Goal: Obtain resource: Obtain resource

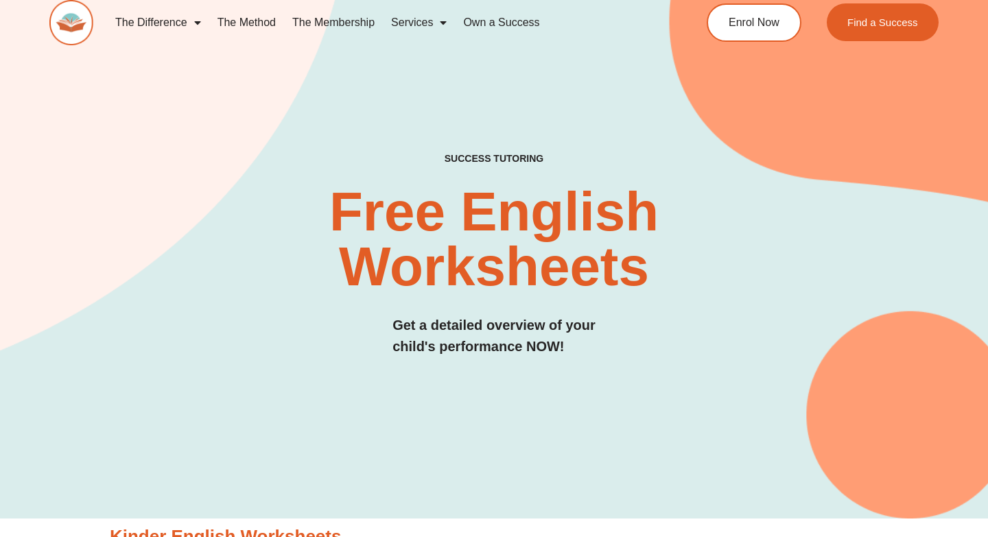
scroll to position [7, 0]
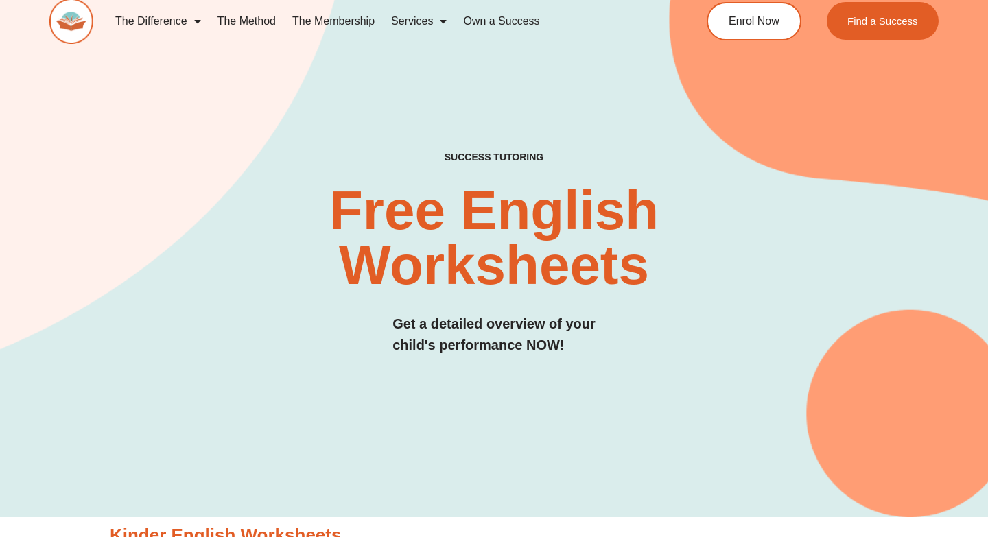
click at [241, 178] on div "SUCCESS TUTORING​ Free English Worksheets​ Get a detailed overview of your chil…" at bounding box center [494, 268] width 890 height 233
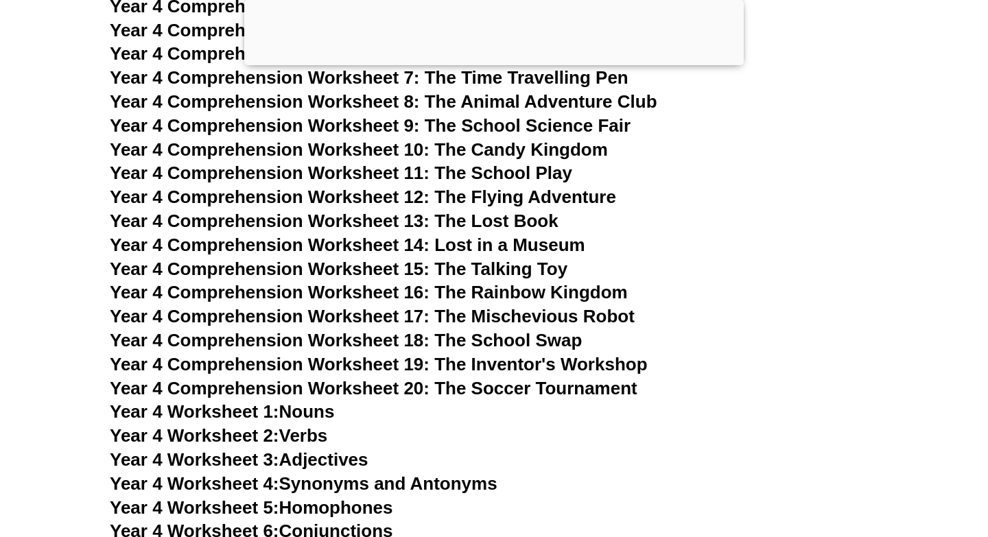
scroll to position [5988, 0]
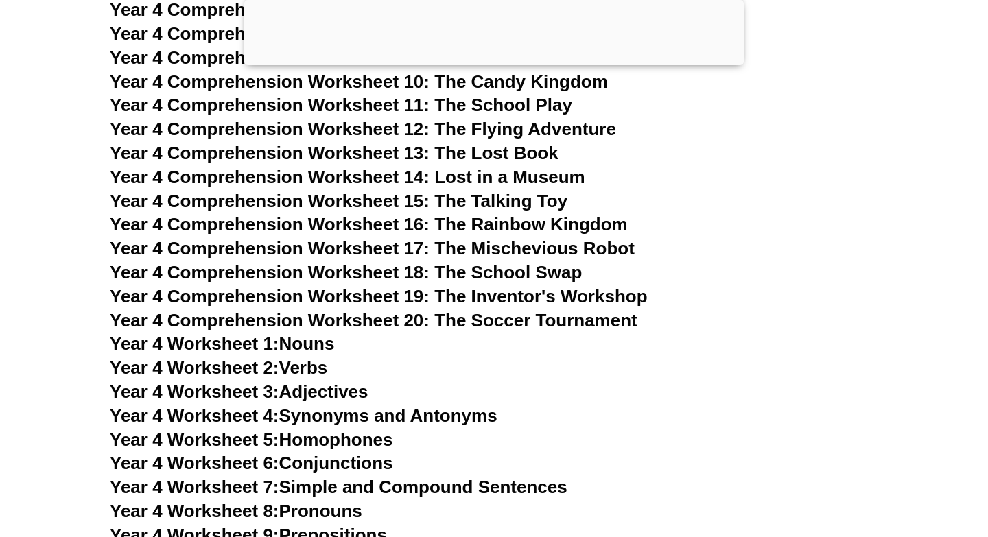
click at [336, 205] on span "Year 4 Comprehension Worksheet 15: The Talking Toy" at bounding box center [339, 201] width 458 height 21
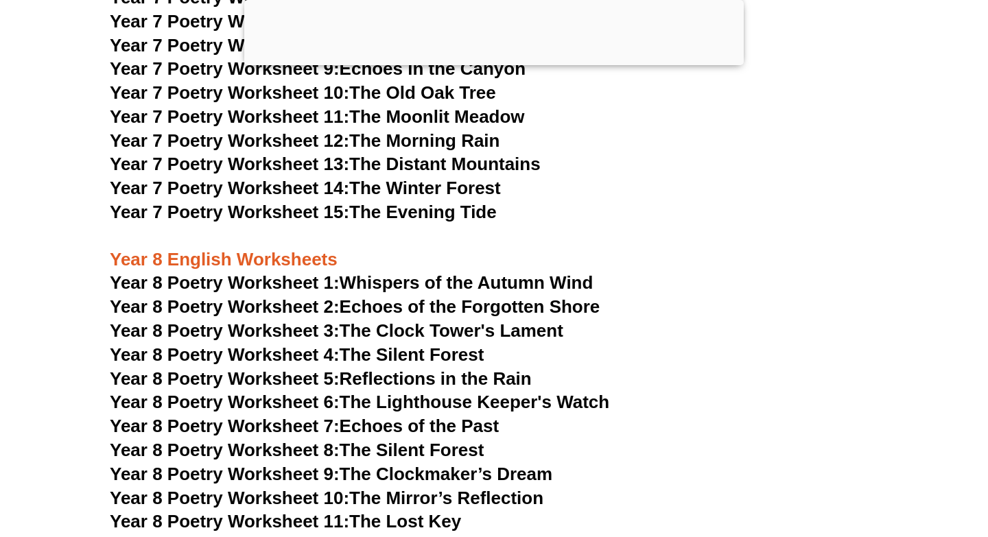
scroll to position [9199, 0]
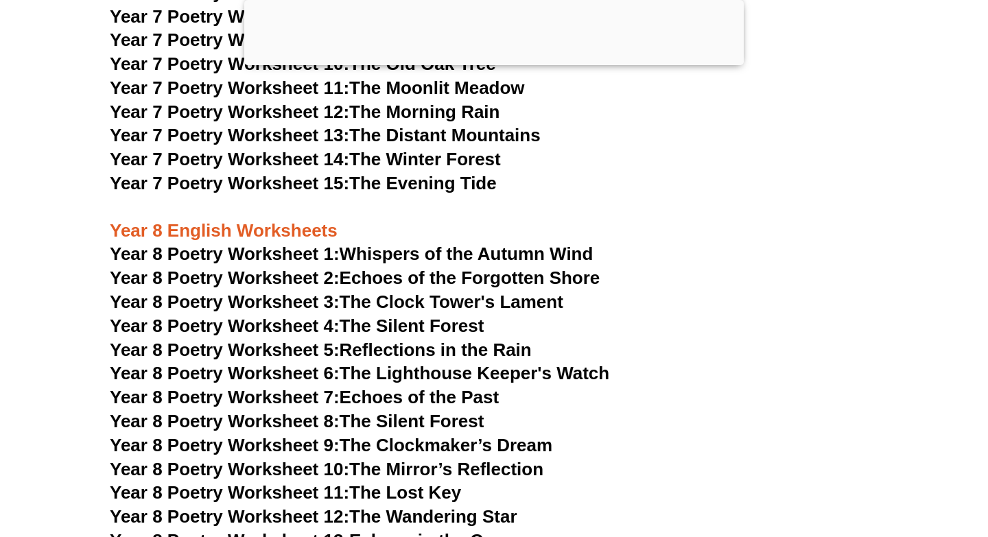
click at [384, 387] on link "Year 8 Poetry Worksheet 7: Echoes of the Past" at bounding box center [304, 397] width 389 height 21
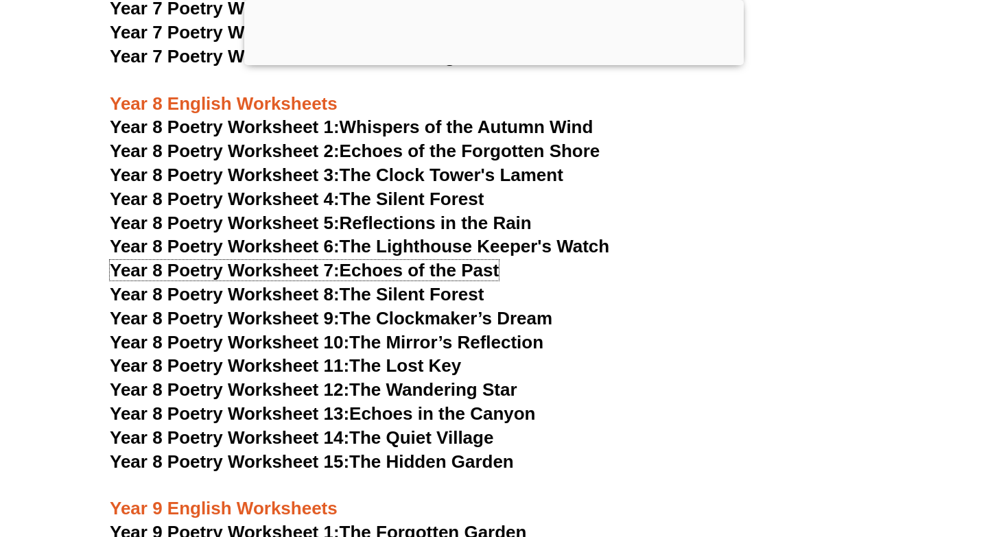
scroll to position [9744, 0]
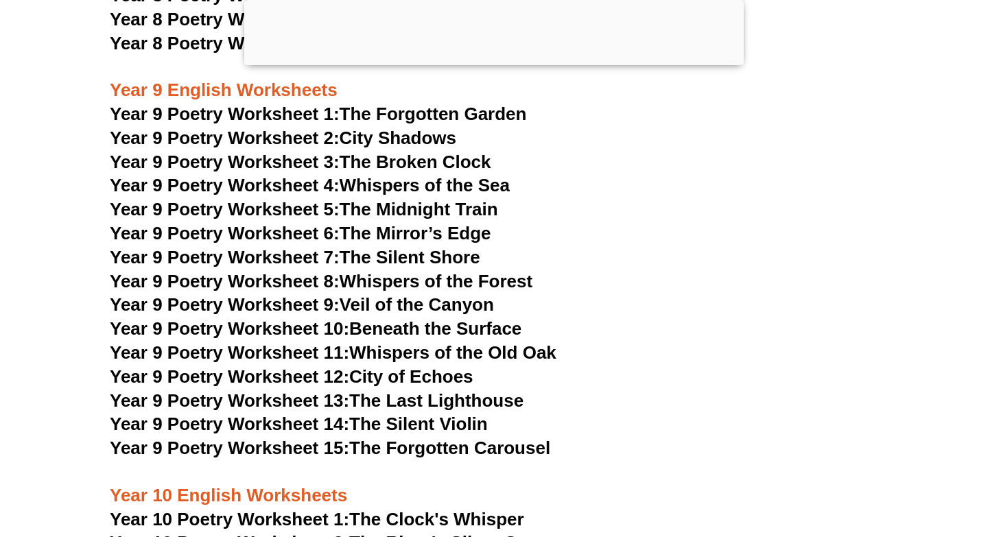
click at [322, 271] on span "Year 9 Poetry Worksheet 8:" at bounding box center [225, 281] width 230 height 21
click at [397, 175] on link "Year 9 Poetry Worksheet 4: Whispers of the Sea" at bounding box center [310, 185] width 400 height 21
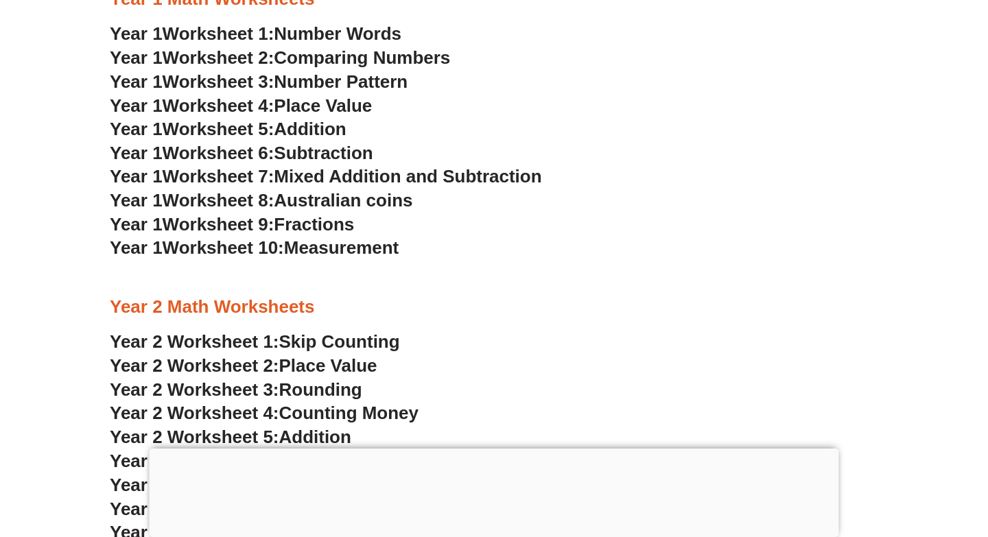
scroll to position [1335, 0]
click at [395, 30] on span "Number Words" at bounding box center [338, 33] width 128 height 21
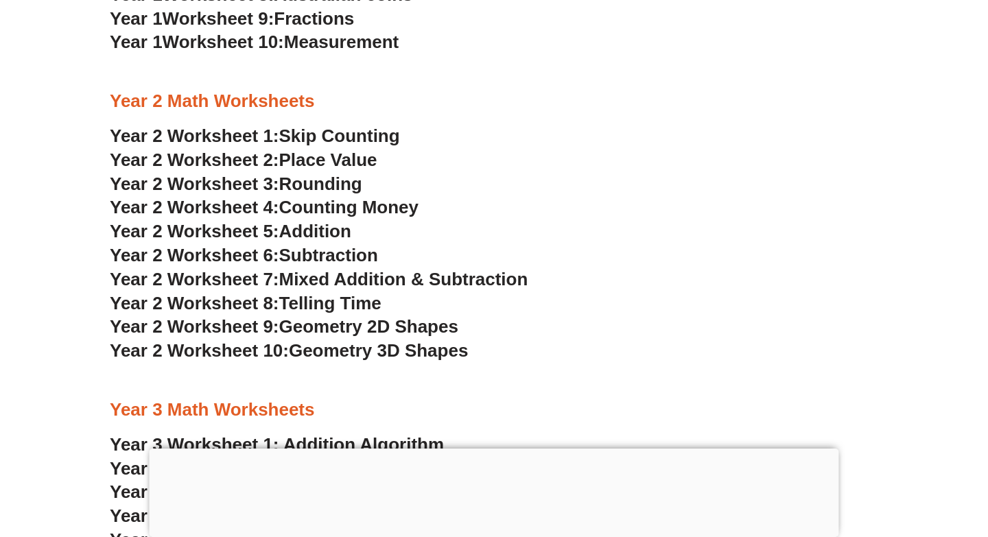
scroll to position [1543, 0]
